Goal: Task Accomplishment & Management: Use online tool/utility

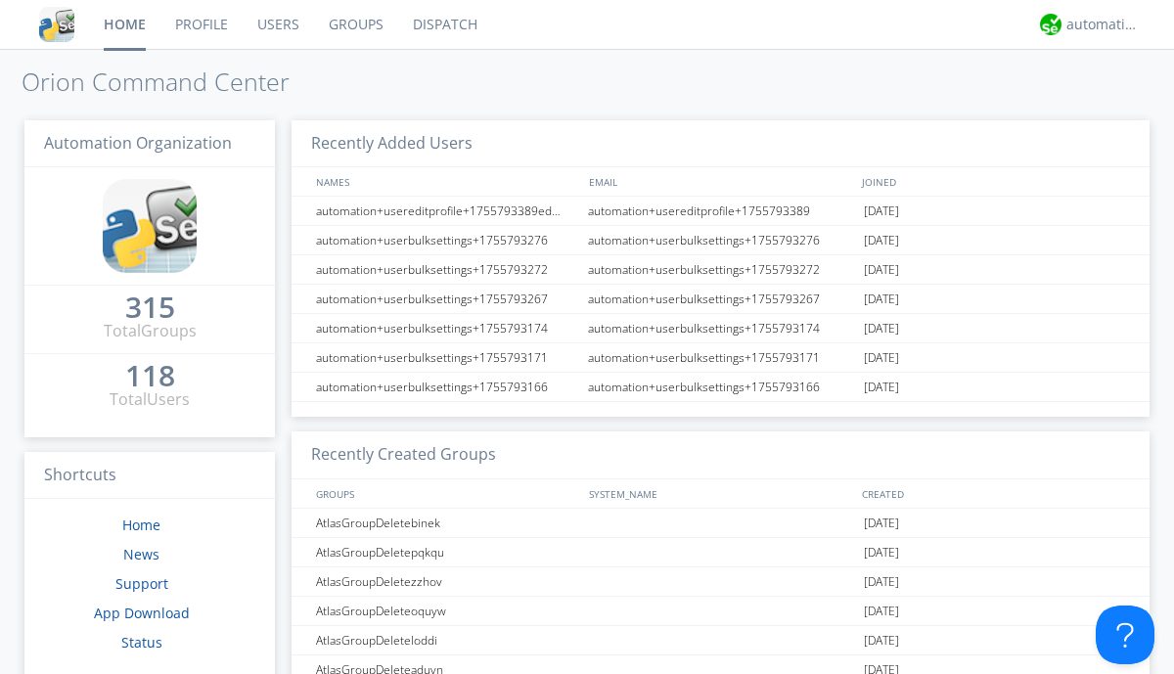
click at [443, 24] on link "Dispatch" at bounding box center [445, 24] width 94 height 49
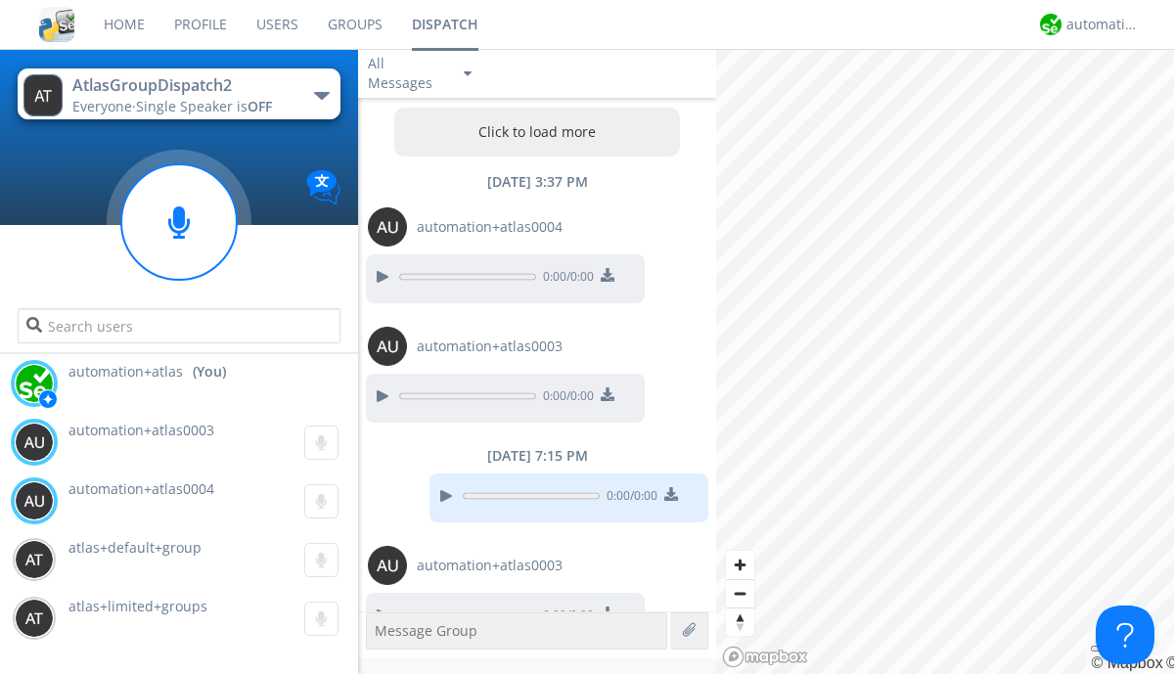
click at [321, 95] on div "button" at bounding box center [322, 96] width 16 height 8
click at [0, 0] on span "AtlasGroupDispatch" at bounding box center [0, 0] width 0 height 0
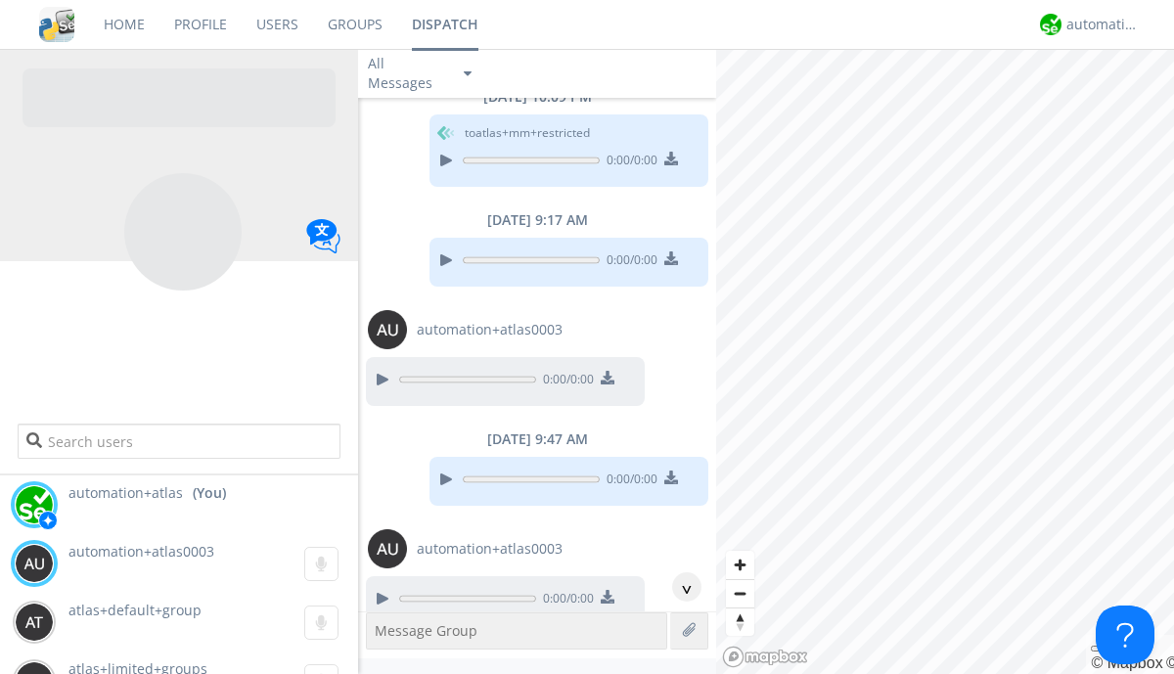
scroll to position [1523, 0]
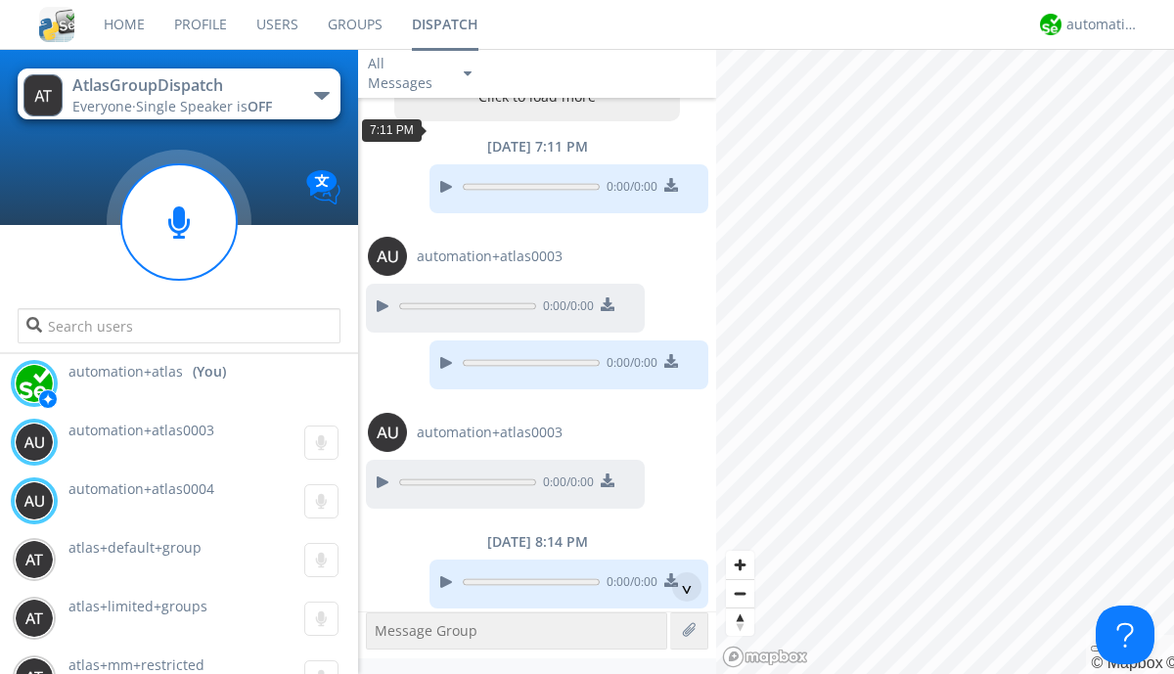
scroll to position [94, 0]
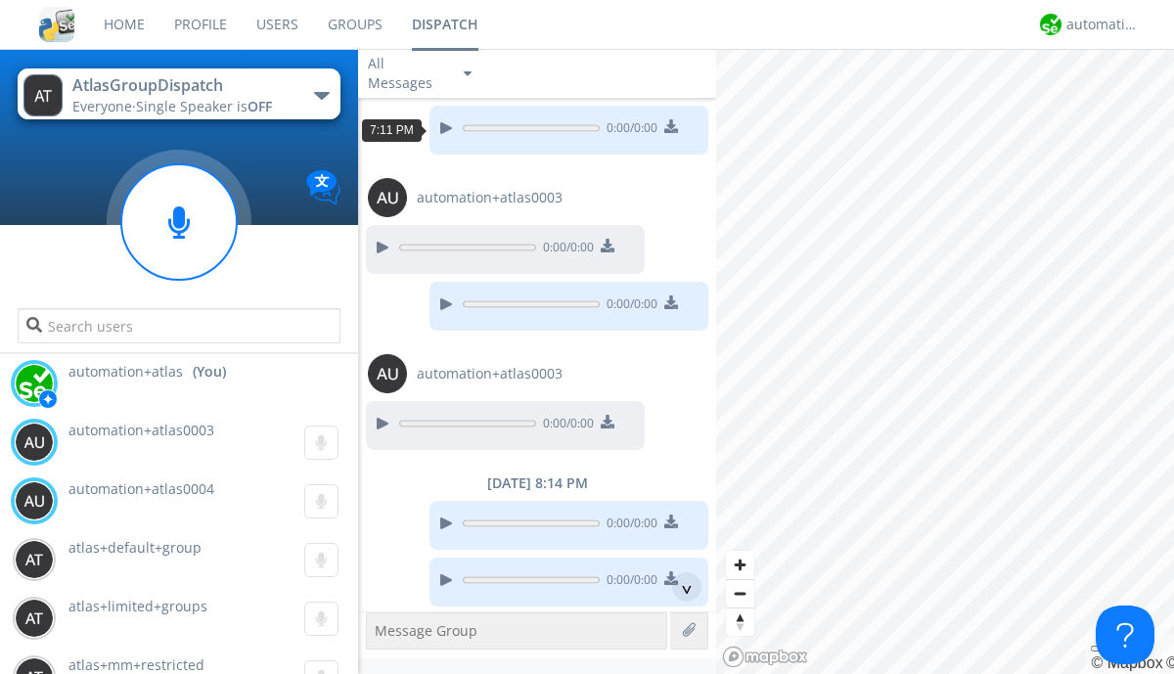
click at [679, 587] on div "^" at bounding box center [686, 586] width 29 height 29
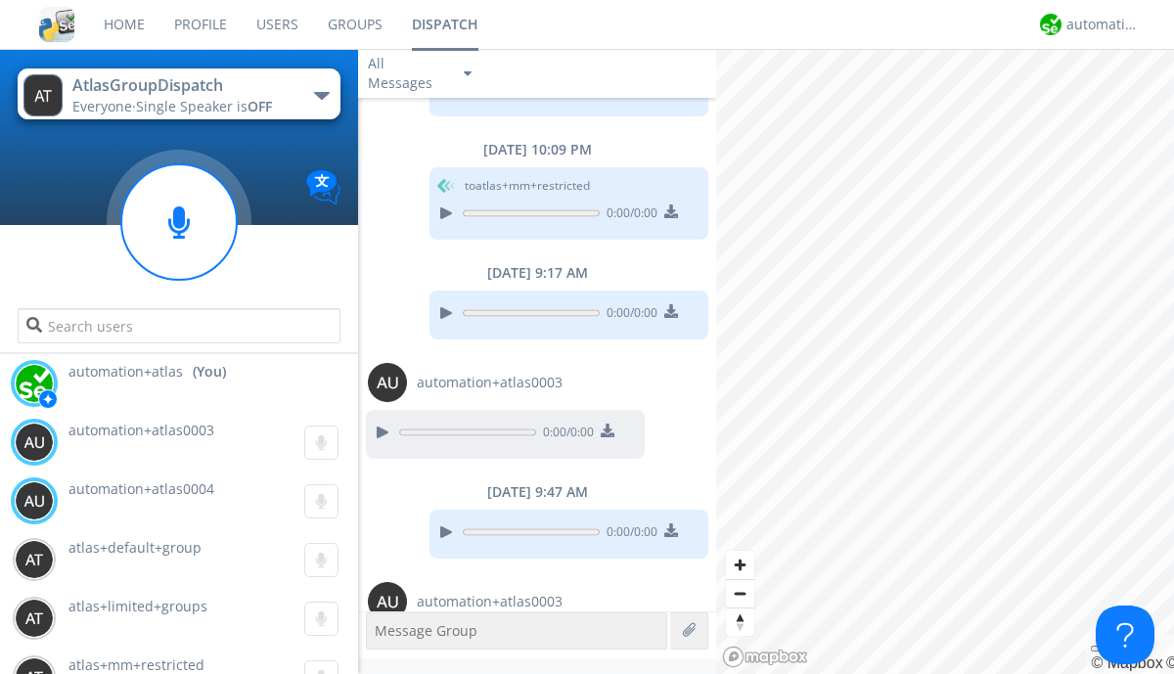
scroll to position [1523, 0]
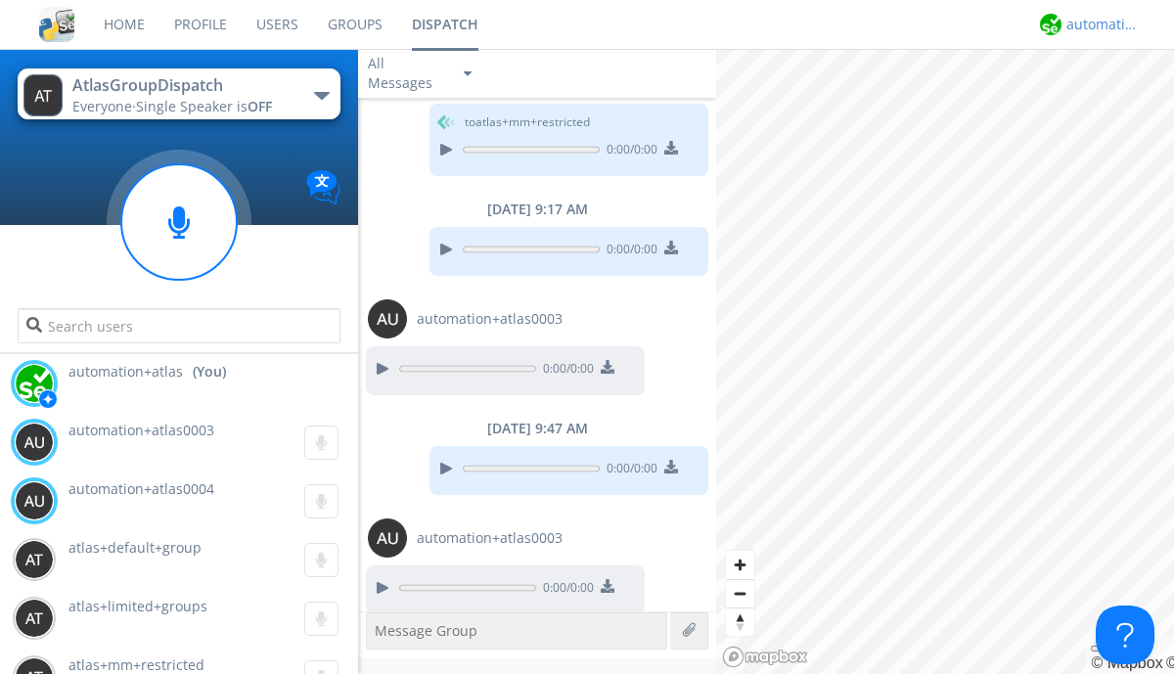
click at [1098, 24] on div "automation+atlas" at bounding box center [1103, 25] width 73 height 20
click at [1113, 103] on div "Log Out" at bounding box center [1113, 103] width 101 height 35
